Goal: Navigation & Orientation: Find specific page/section

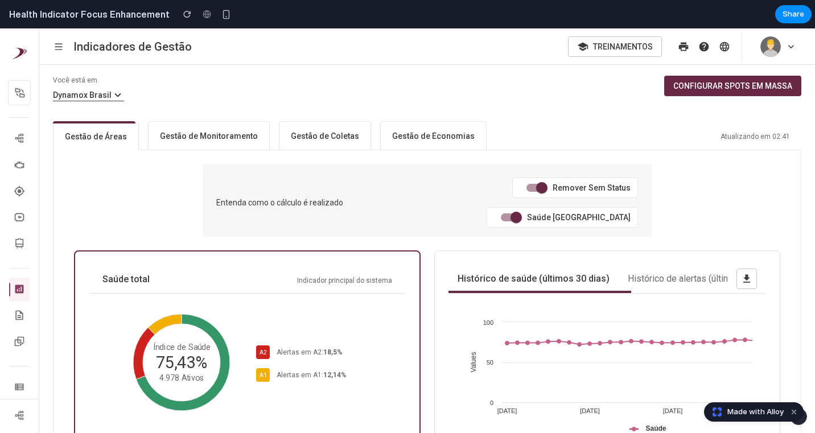
scroll to position [5, 0]
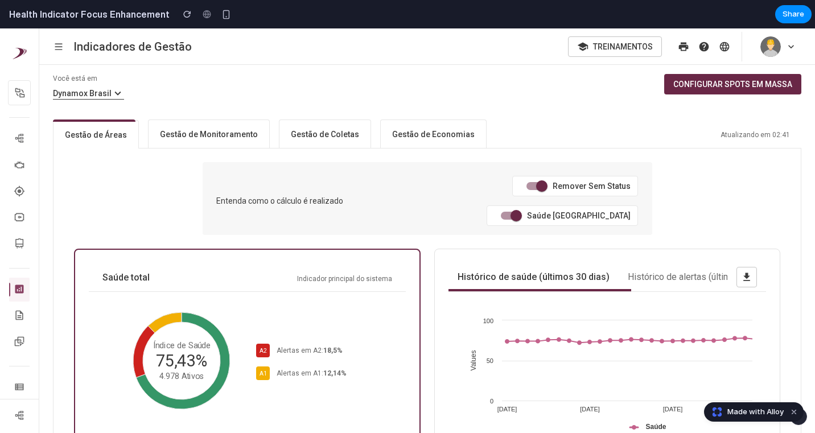
click at [221, 139] on button "Gestão de Monitoramento" at bounding box center [209, 133] width 122 height 28
click at [262, 96] on ol "Dynamox Brasil" at bounding box center [209, 94] width 312 height 12
click at [536, 186] on span at bounding box center [541, 185] width 11 height 11
click at [522, 205] on span at bounding box center [516, 216] width 22 height 22
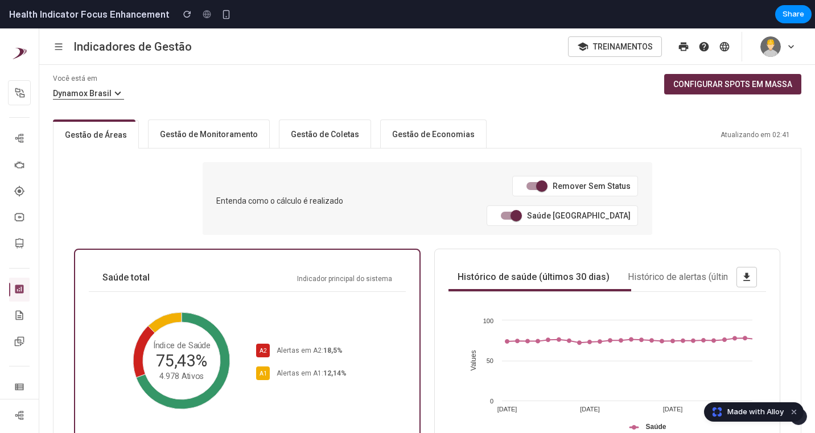
click at [402, 134] on h6 "Gestão de Economias" at bounding box center [433, 134] width 83 height 11
click at [327, 136] on h6 "Gestão de Coletas" at bounding box center [325, 134] width 68 height 11
click at [211, 134] on h6 "Gestão de Monitoramento" at bounding box center [209, 134] width 98 height 11
click at [596, 48] on button "Treinamentos" at bounding box center [615, 46] width 94 height 20
click at [680, 48] on icon "button" at bounding box center [684, 46] width 10 height 9
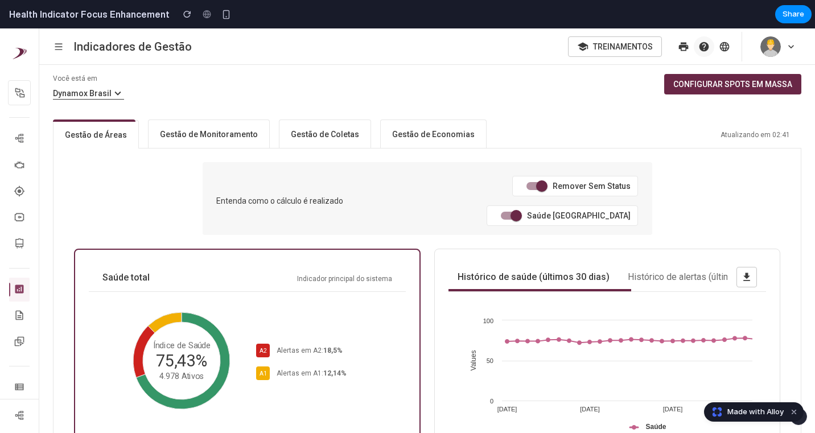
click at [700, 47] on icon "button" at bounding box center [704, 47] width 10 height 10
click at [769, 43] on img "button" at bounding box center [770, 46] width 20 height 20
click at [767, 84] on button "Configurar spots em massa" at bounding box center [732, 84] width 137 height 20
click at [765, 135] on div "Atualizando em 02:41" at bounding box center [754, 135] width 69 height 8
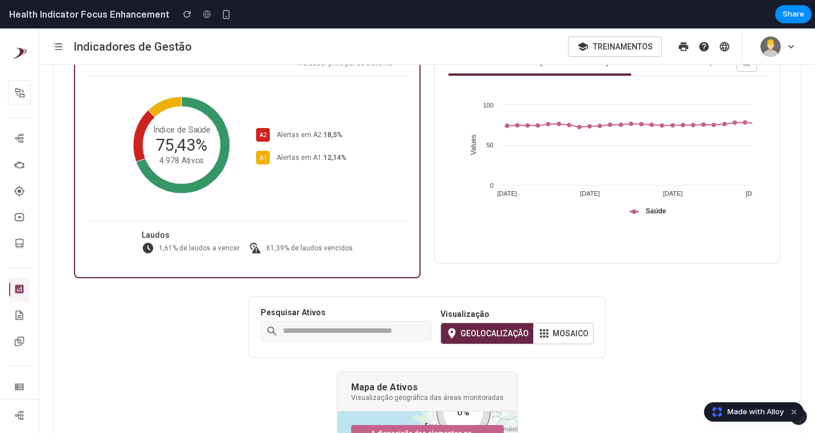
scroll to position [222, 0]
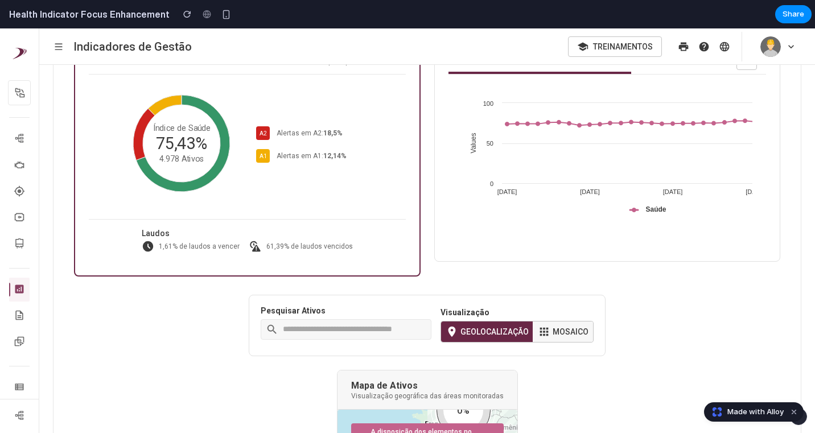
click at [579, 322] on button "Mosaico" at bounding box center [563, 332] width 60 height 20
click at [498, 322] on button "Geolocalização" at bounding box center [487, 332] width 92 height 20
click at [355, 321] on input "text" at bounding box center [354, 329] width 143 height 17
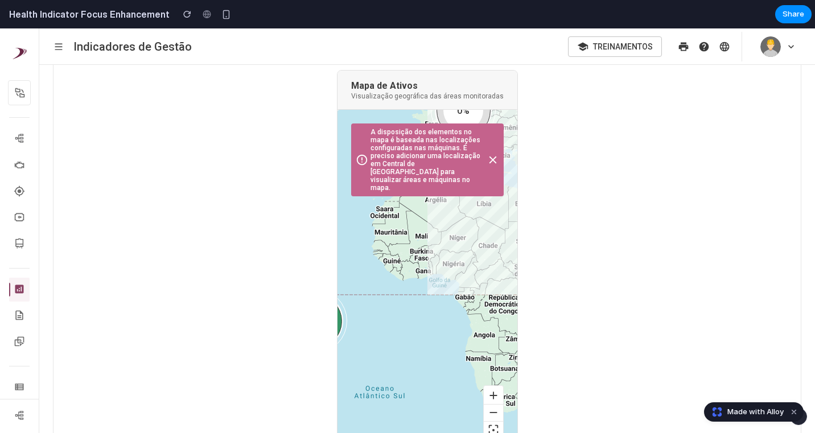
scroll to position [528, 0]
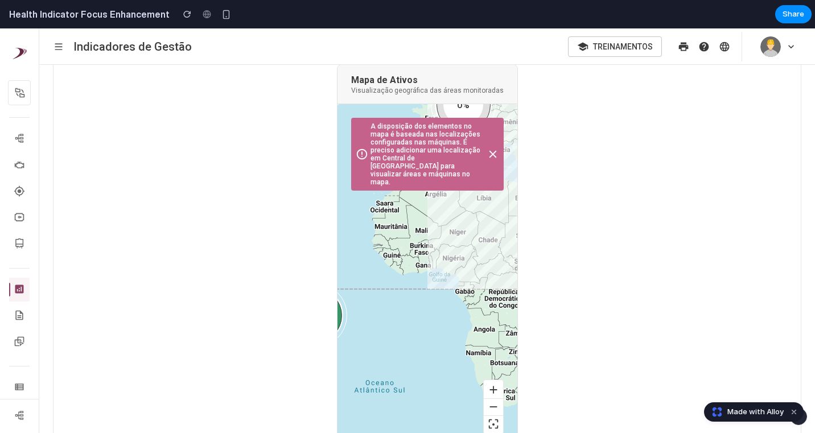
drag, startPoint x: 506, startPoint y: 246, endPoint x: 568, endPoint y: 232, distance: 63.2
click at [568, 232] on div "Entenda como o cálculo é realizado Remover Sem Status Saúde Ponderada Saúde tot…" at bounding box center [426, 57] width 747 height 863
click at [487, 401] on icon at bounding box center [493, 407] width 13 height 13
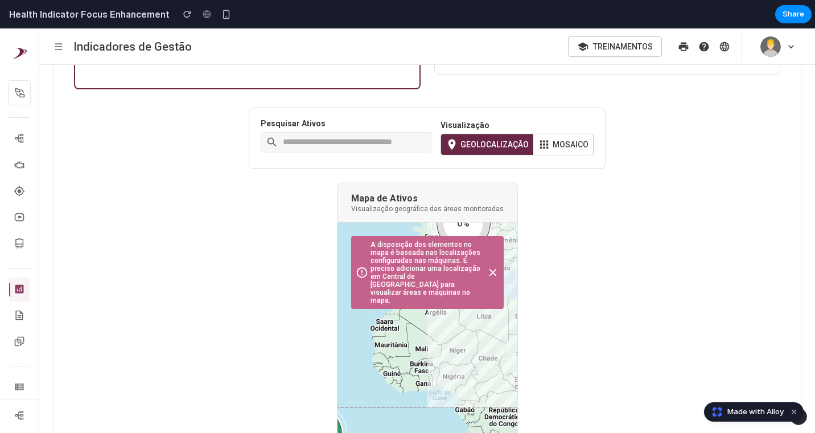
scroll to position [0, 0]
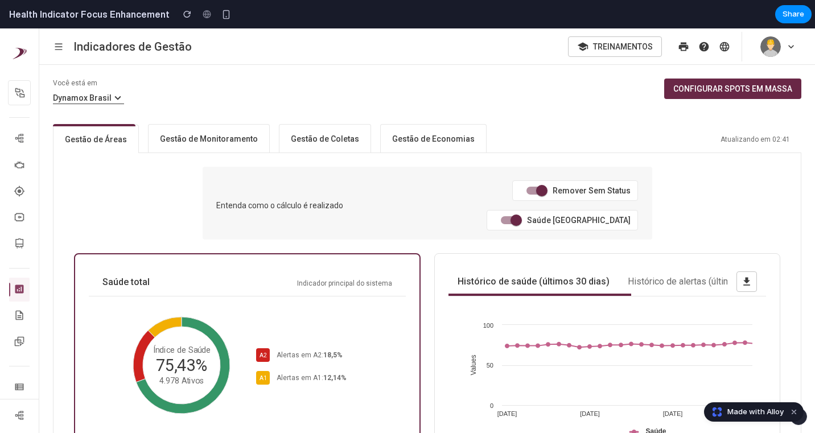
click at [198, 132] on button "Gestão de Monitoramento" at bounding box center [209, 138] width 122 height 28
click at [101, 101] on h6 "Dynamox Brasil" at bounding box center [88, 98] width 71 height 12
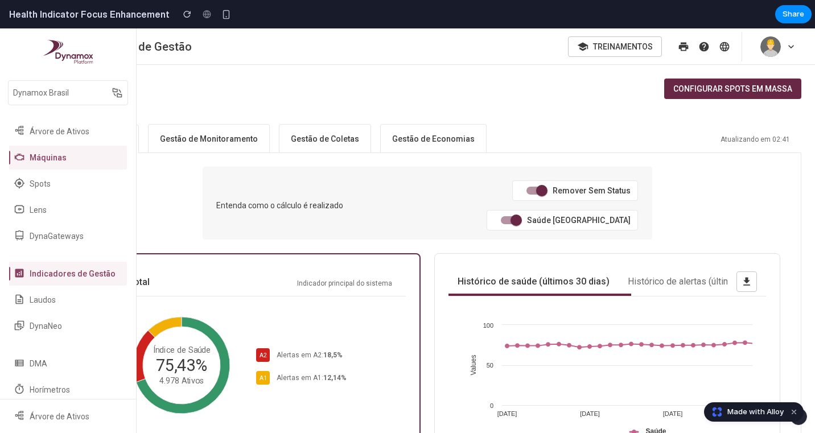
click at [29, 159] on div at bounding box center [22, 157] width 16 height 13
click at [31, 192] on link "Spots" at bounding box center [68, 184] width 118 height 24
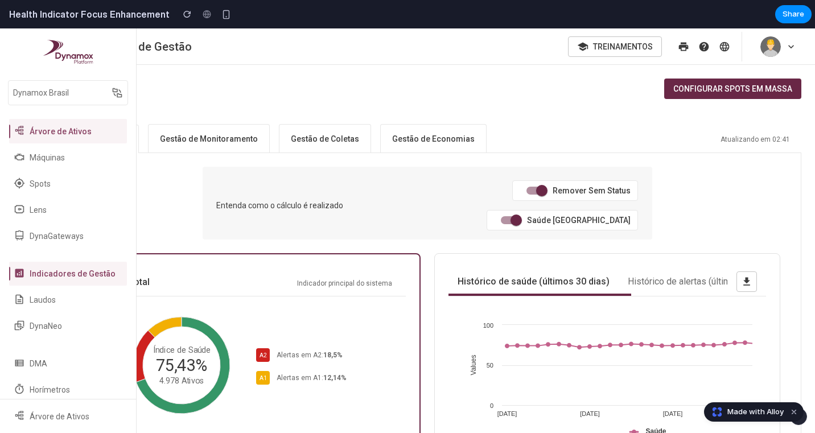
click at [38, 122] on button "Árvore de Ativos" at bounding box center [68, 131] width 118 height 24
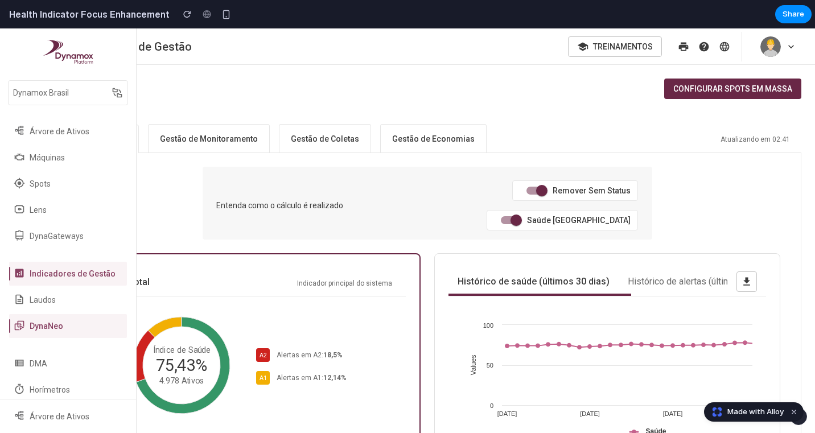
click at [50, 318] on link "DynaNeo" at bounding box center [68, 326] width 118 height 24
click at [64, 372] on link "DMA" at bounding box center [68, 364] width 118 height 24
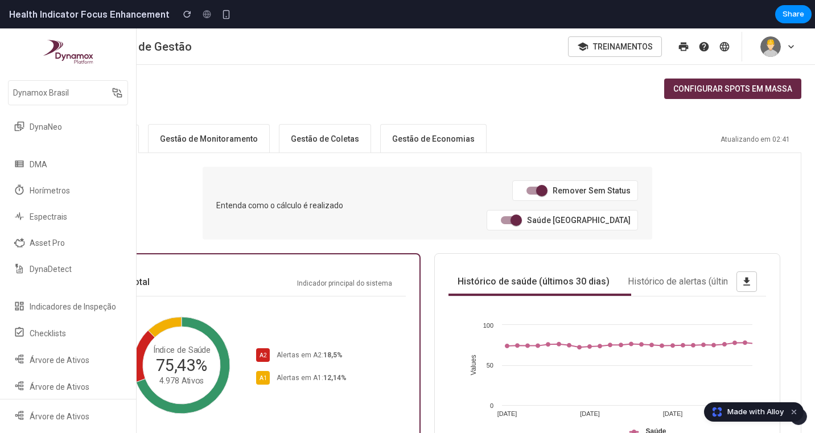
scroll to position [204, 0]
click at [71, 346] on div "Indicadores de Inspeção Checklists Árvore de Ativos Árvore de Ativos" at bounding box center [68, 347] width 118 height 104
click at [72, 374] on button "Árvore de Ativos" at bounding box center [68, 386] width 118 height 24
click at [81, 362] on span "Árvore de Ativos" at bounding box center [61, 360] width 62 height 9
click at [74, 414] on span "Árvore de Ativos" at bounding box center [61, 416] width 62 height 9
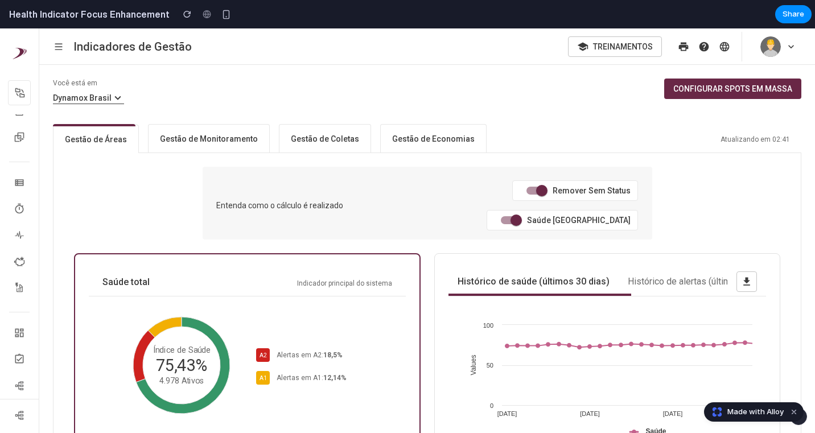
scroll to position [220, 0]
click at [460, 75] on div "Você está em Dynamox Brasil Configurar spots em massa Gestão de Áreas Gestão de…" at bounding box center [427, 249] width 776 height 368
click at [221, 17] on div "button" at bounding box center [226, 15] width 10 height 10
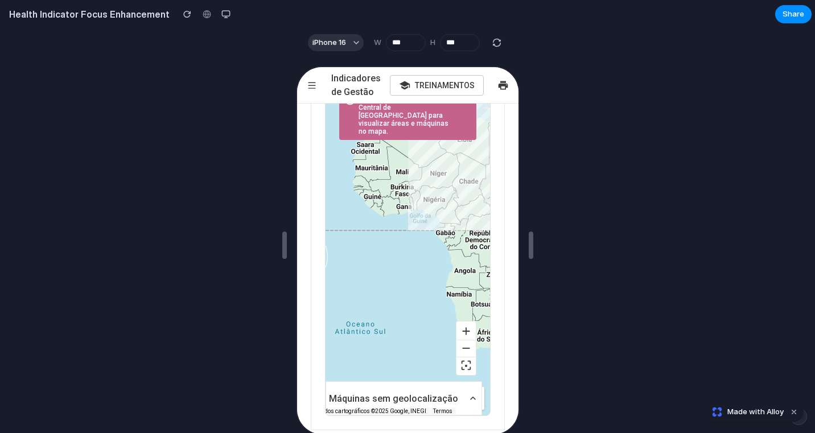
scroll to position [999, 0]
